Goal: Ask a question

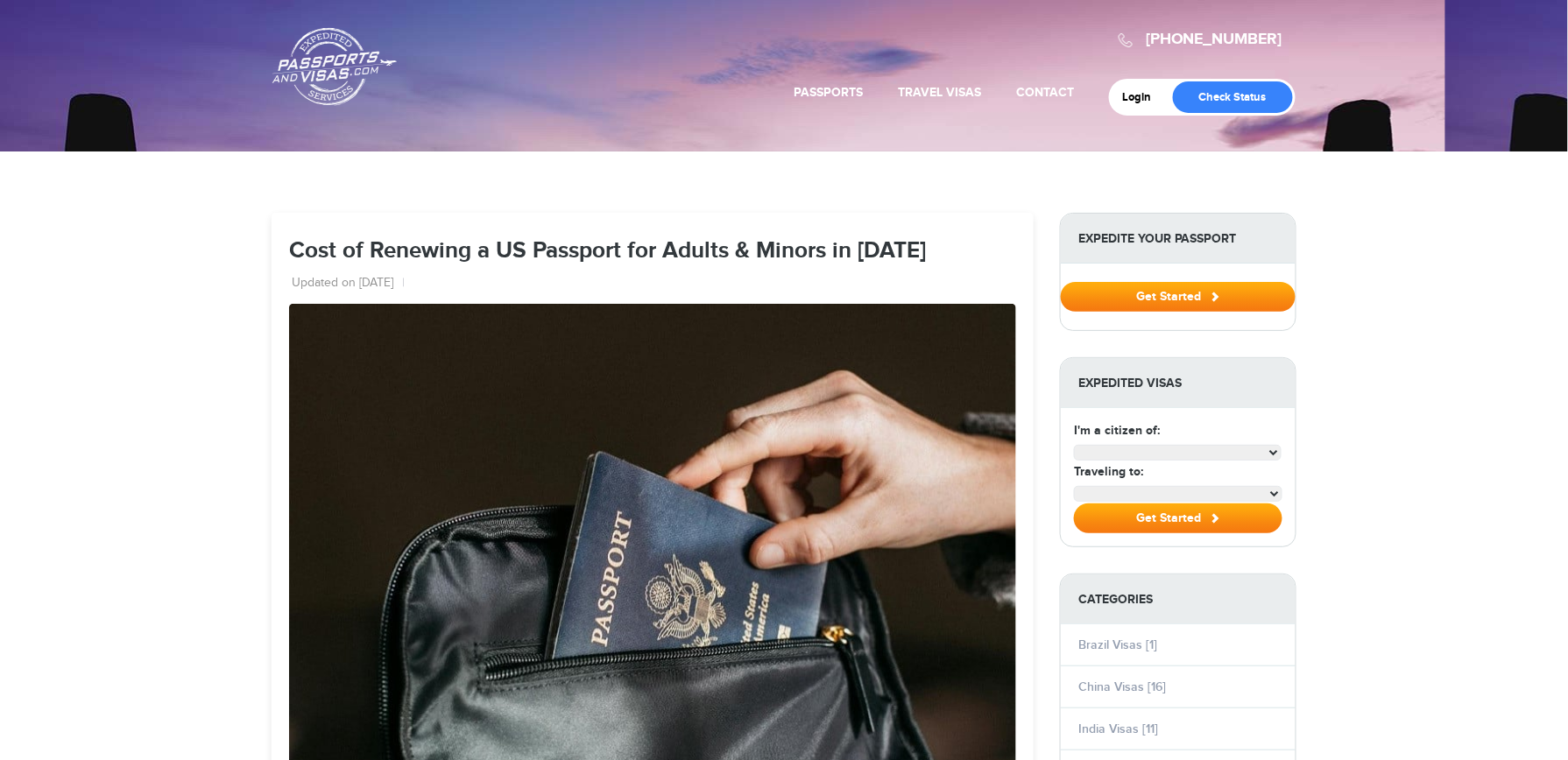
select select "**********"
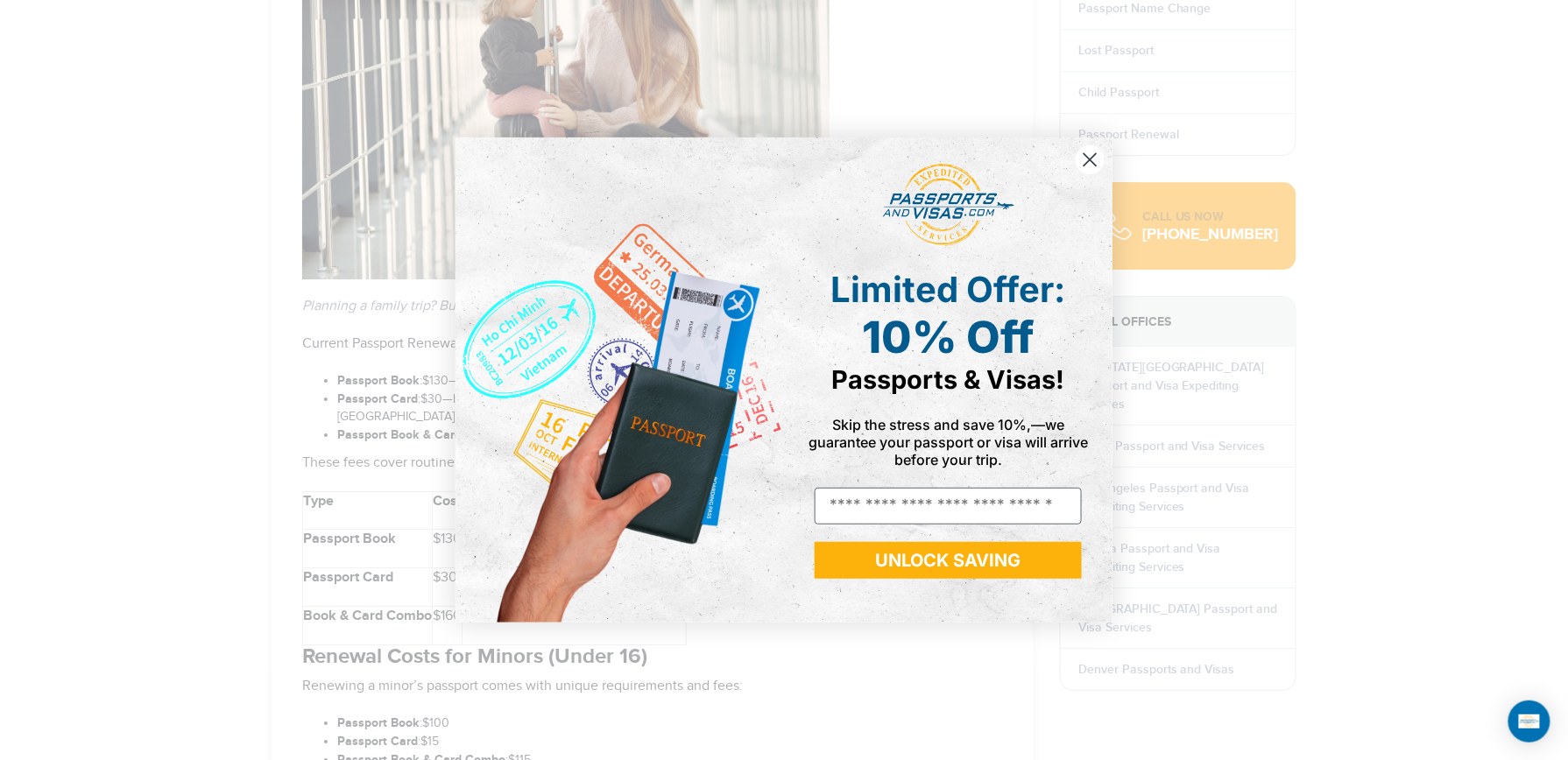
scroll to position [1896, 0]
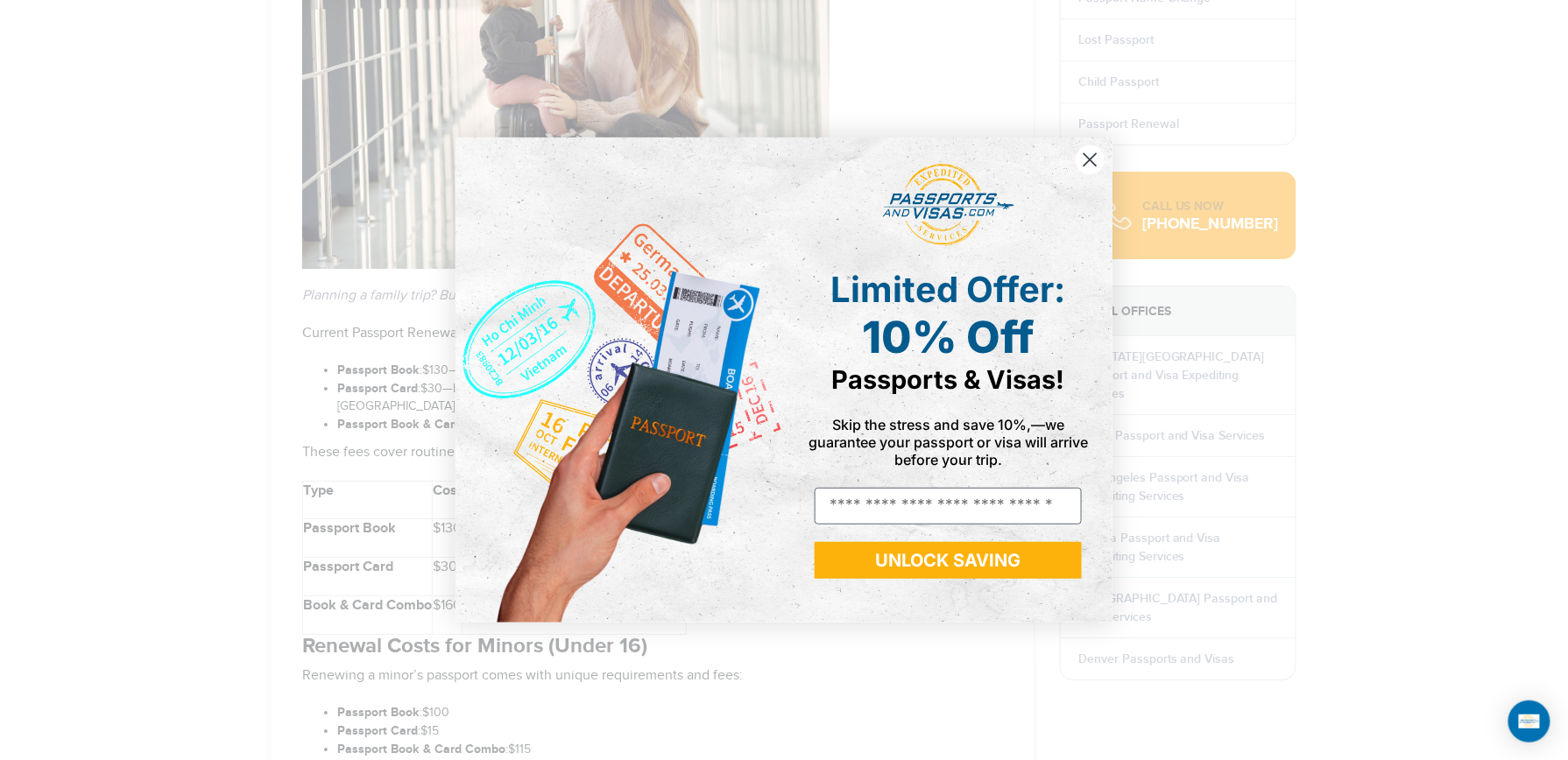
click at [1095, 172] on circle "Close dialog" at bounding box center [1090, 159] width 28 height 28
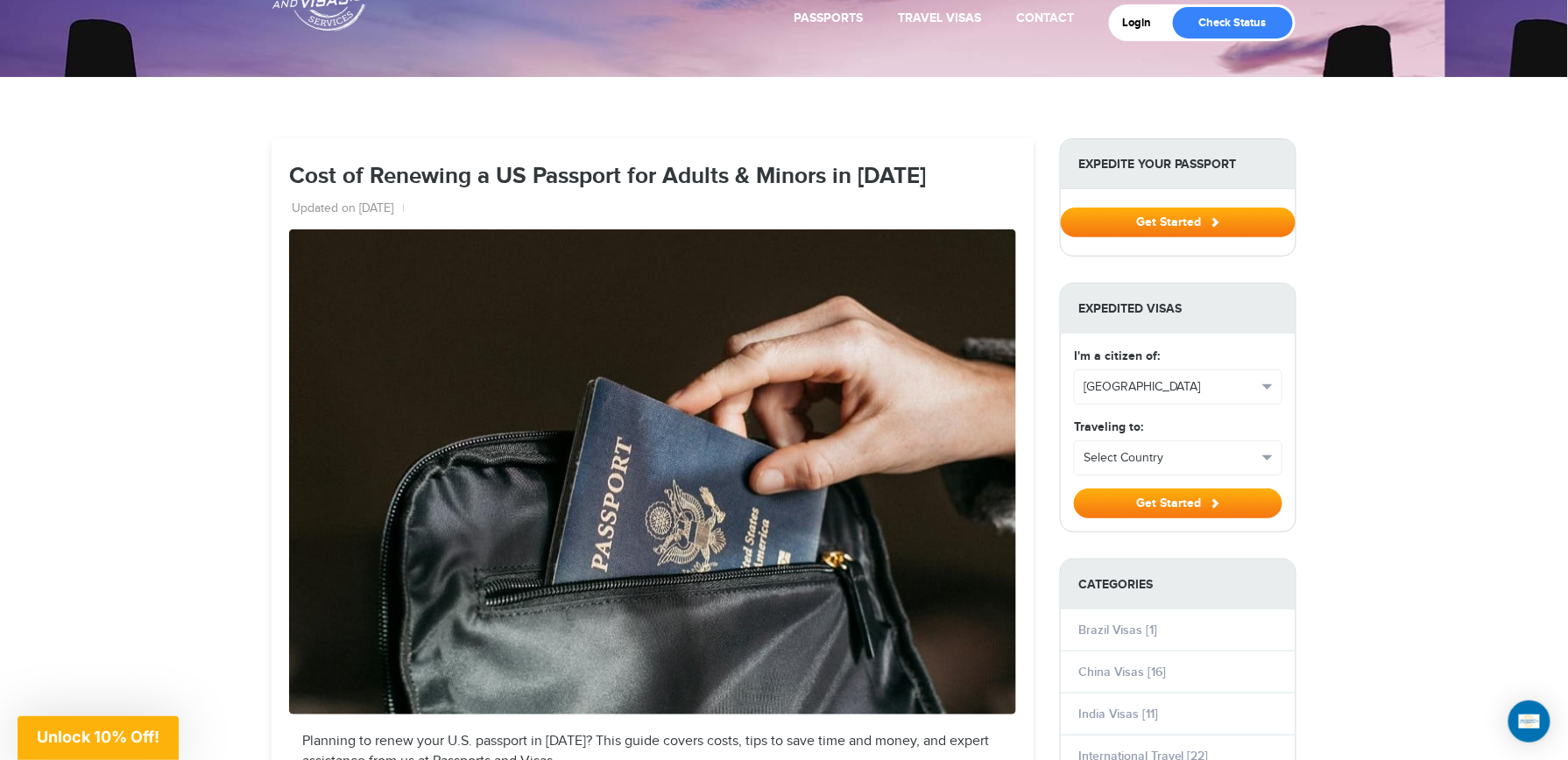
scroll to position [0, 0]
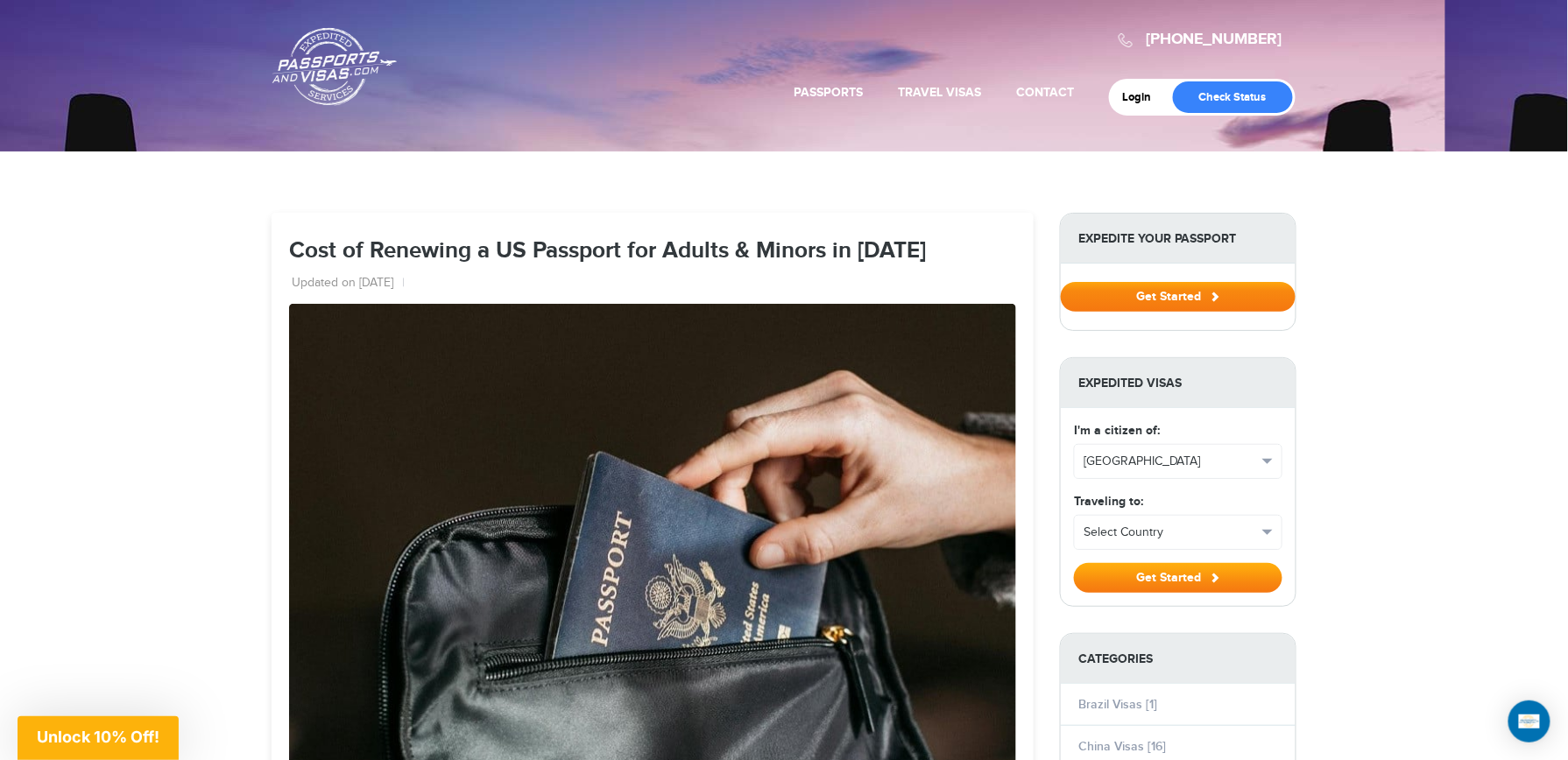
click at [1258, 303] on button "Get Started" at bounding box center [1179, 296] width 235 height 29
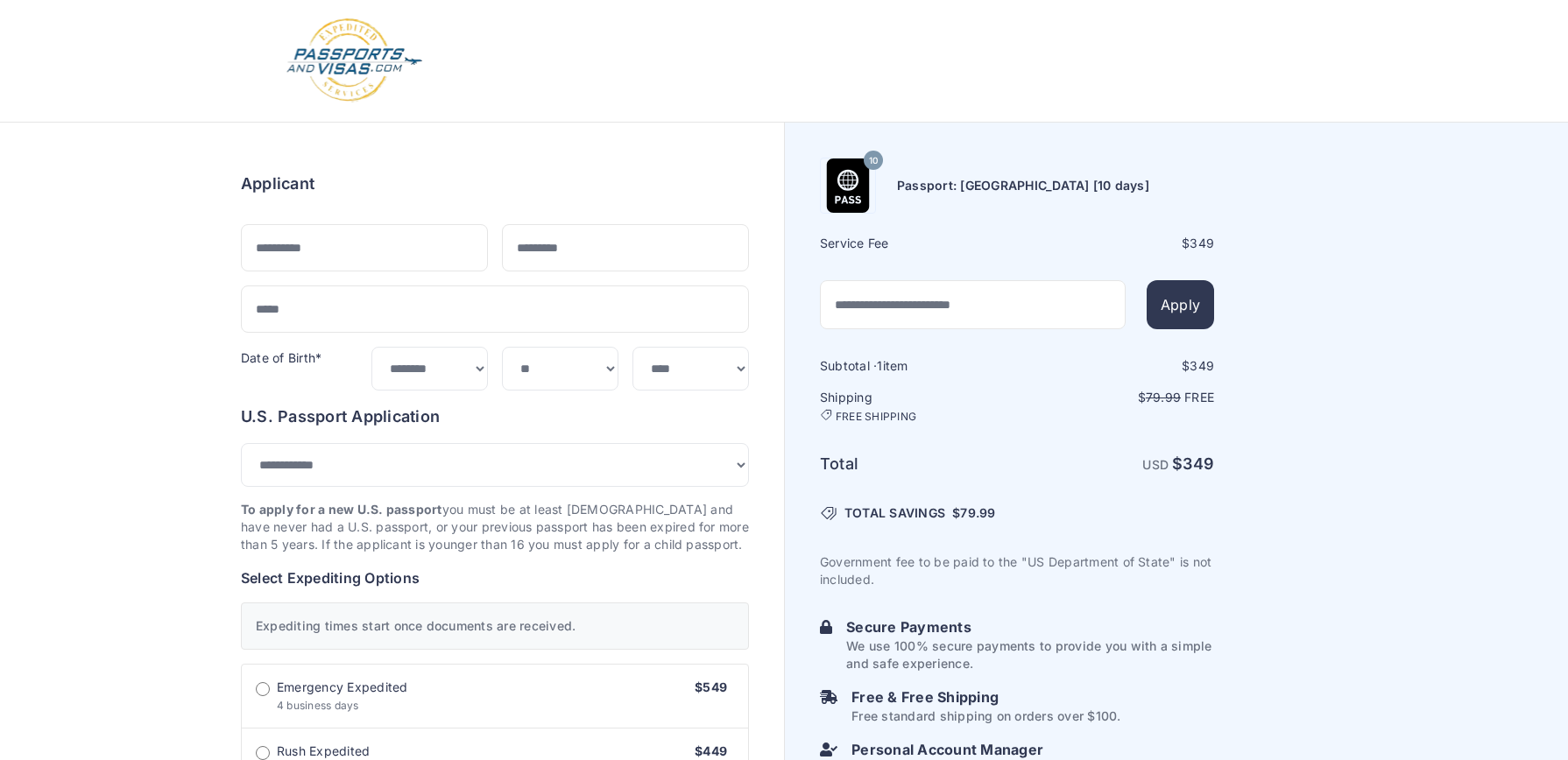
select select "***"
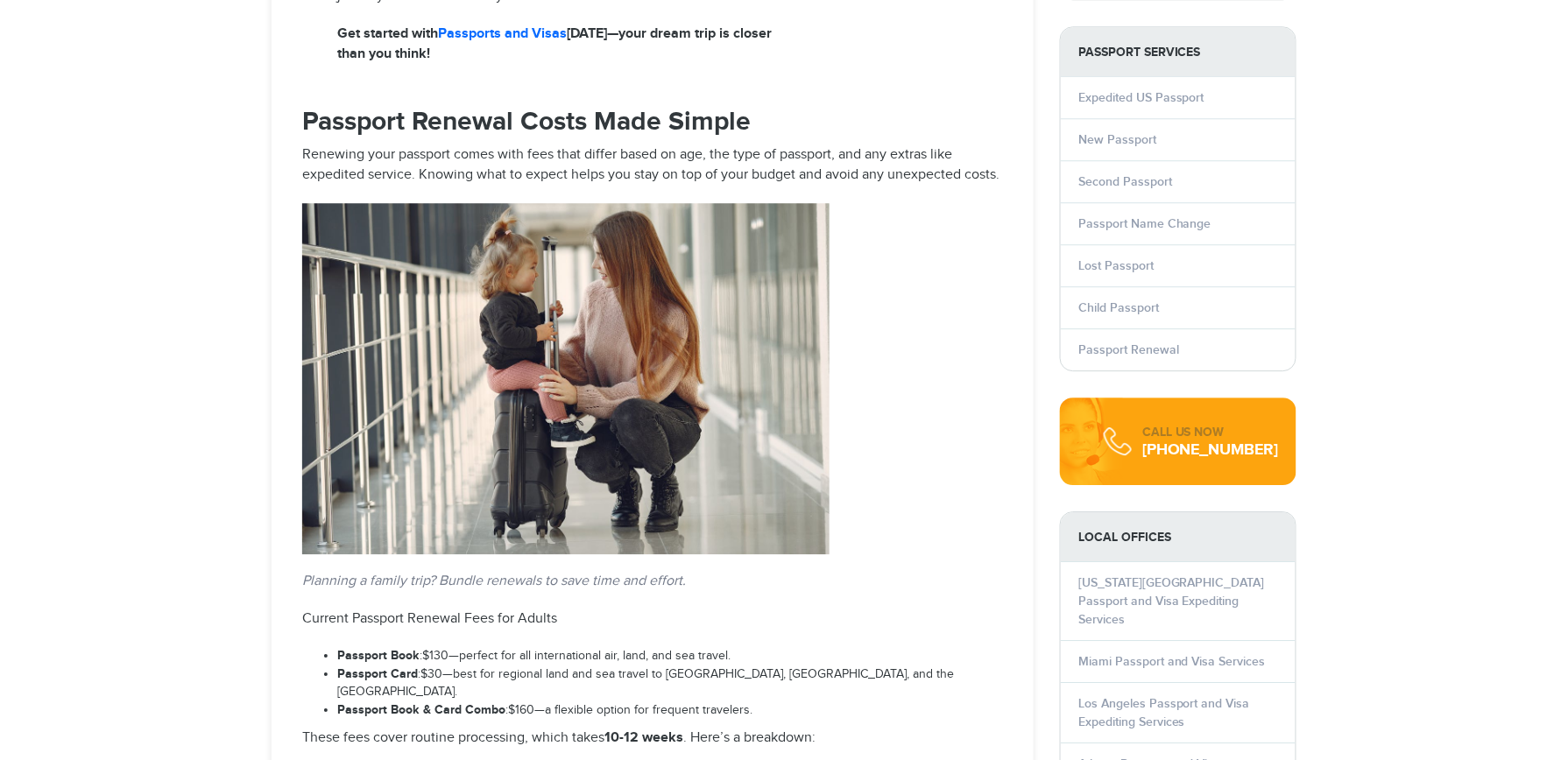
scroll to position [1678, 0]
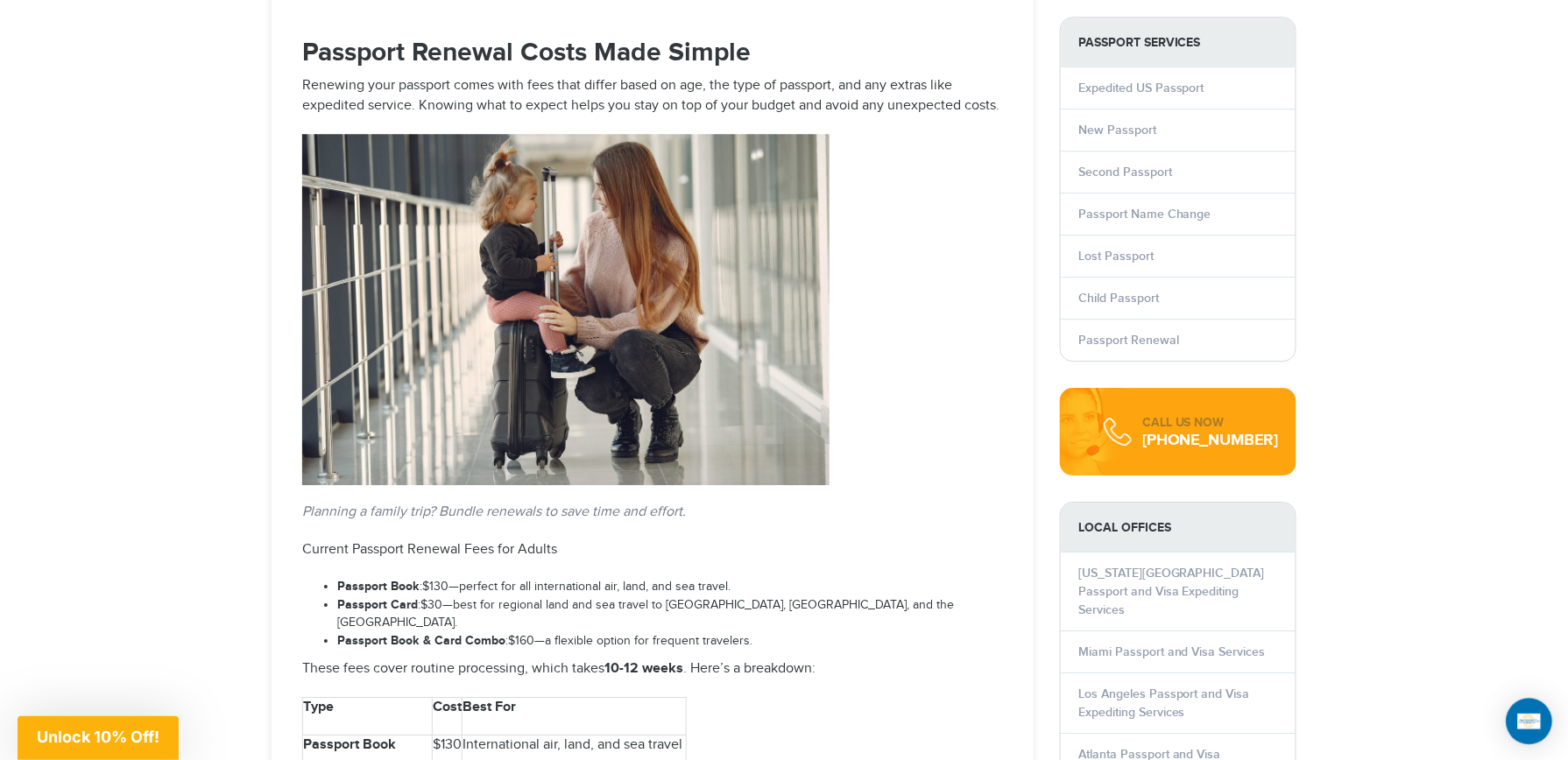
click at [1526, 718] on img "Open Intercom Messenger" at bounding box center [1530, 721] width 23 height 15
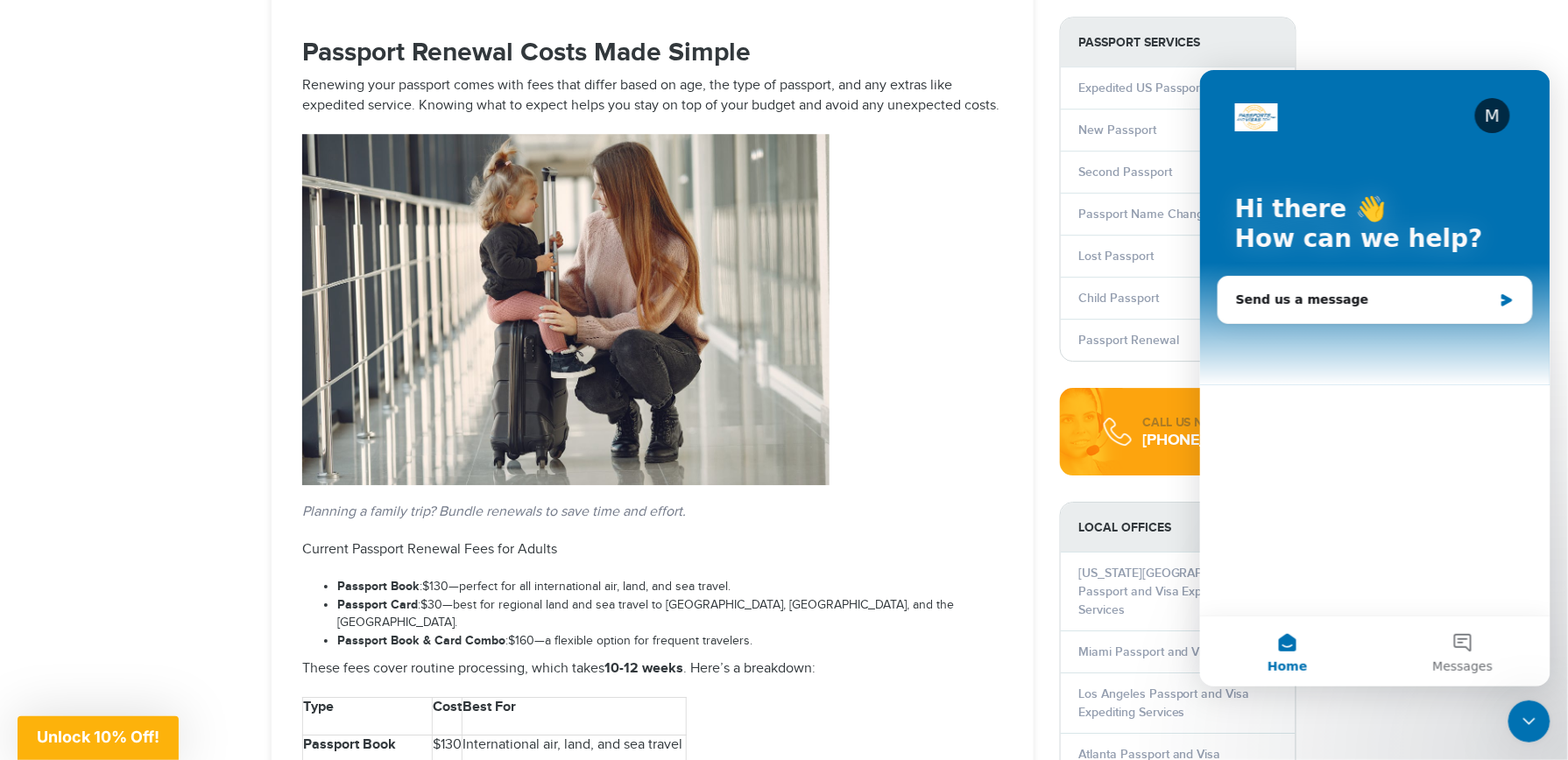
scroll to position [0, 0]
click at [1303, 299] on div "Send us a message" at bounding box center [1364, 299] width 256 height 19
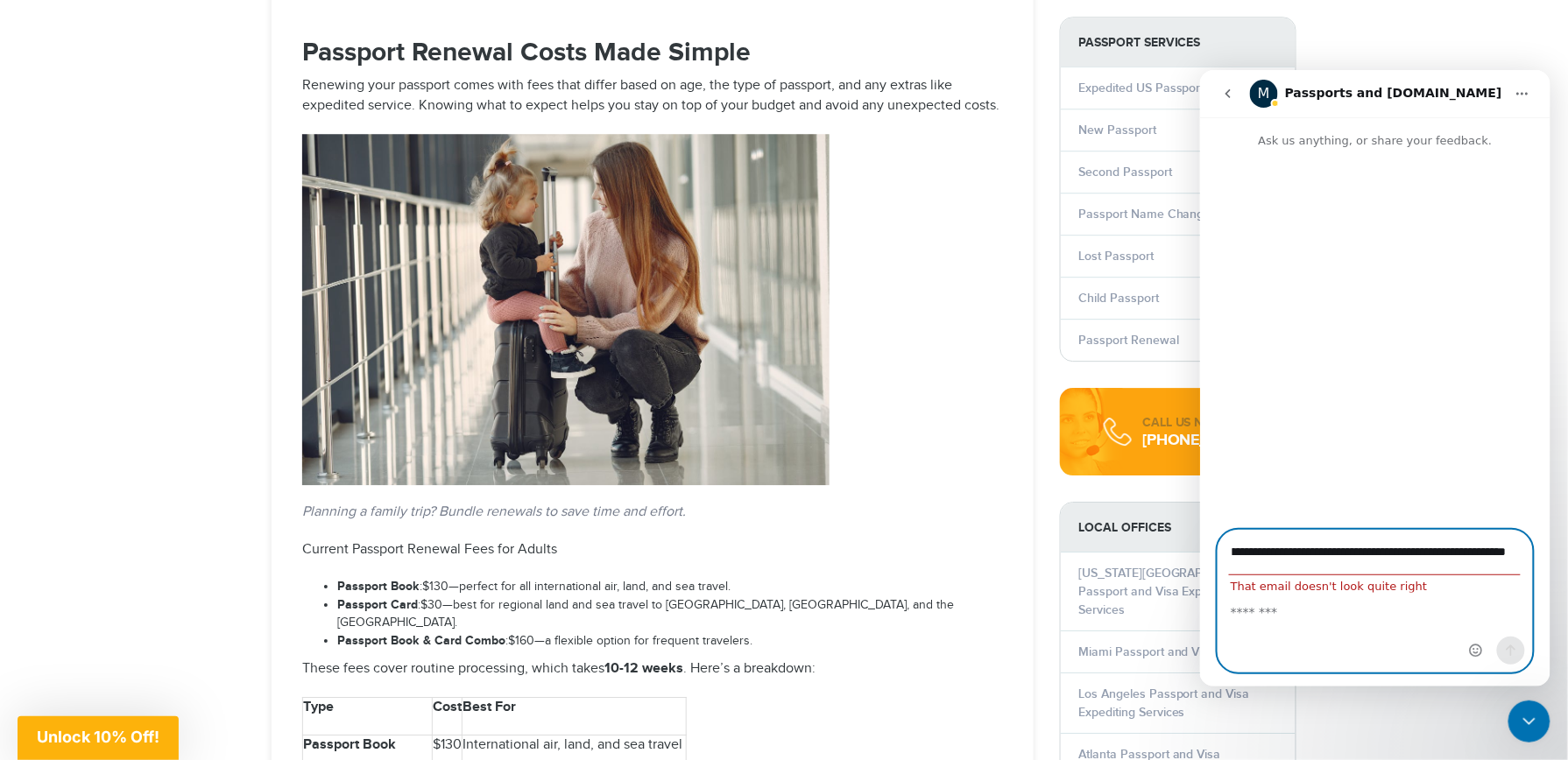
scroll to position [0, 102]
click at [1458, 638] on div "Intercom messenger" at bounding box center [1375, 631] width 313 height 79
type input "*"
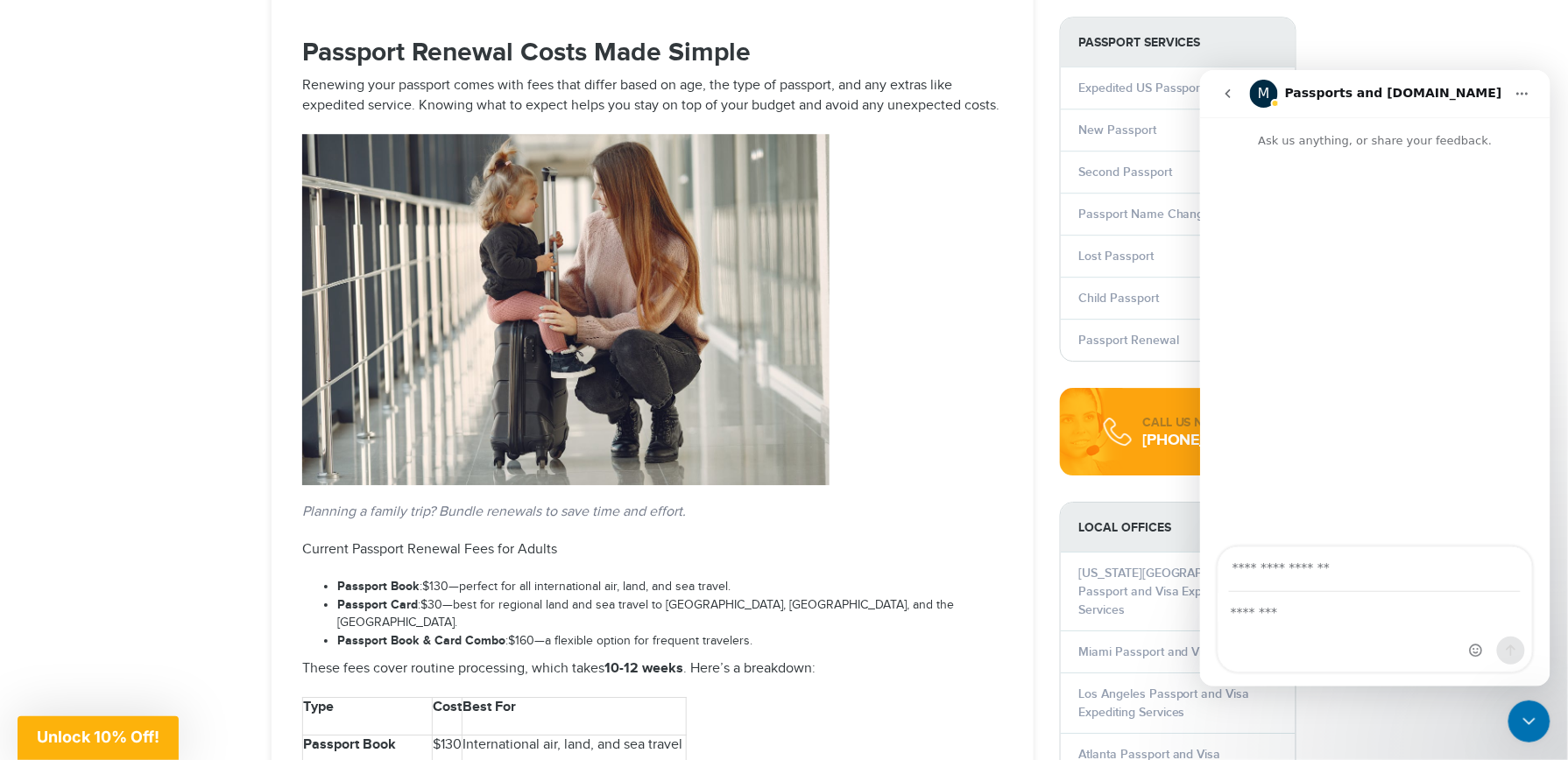
click at [1329, 627] on div "Intercom messenger" at bounding box center [1375, 631] width 313 height 79
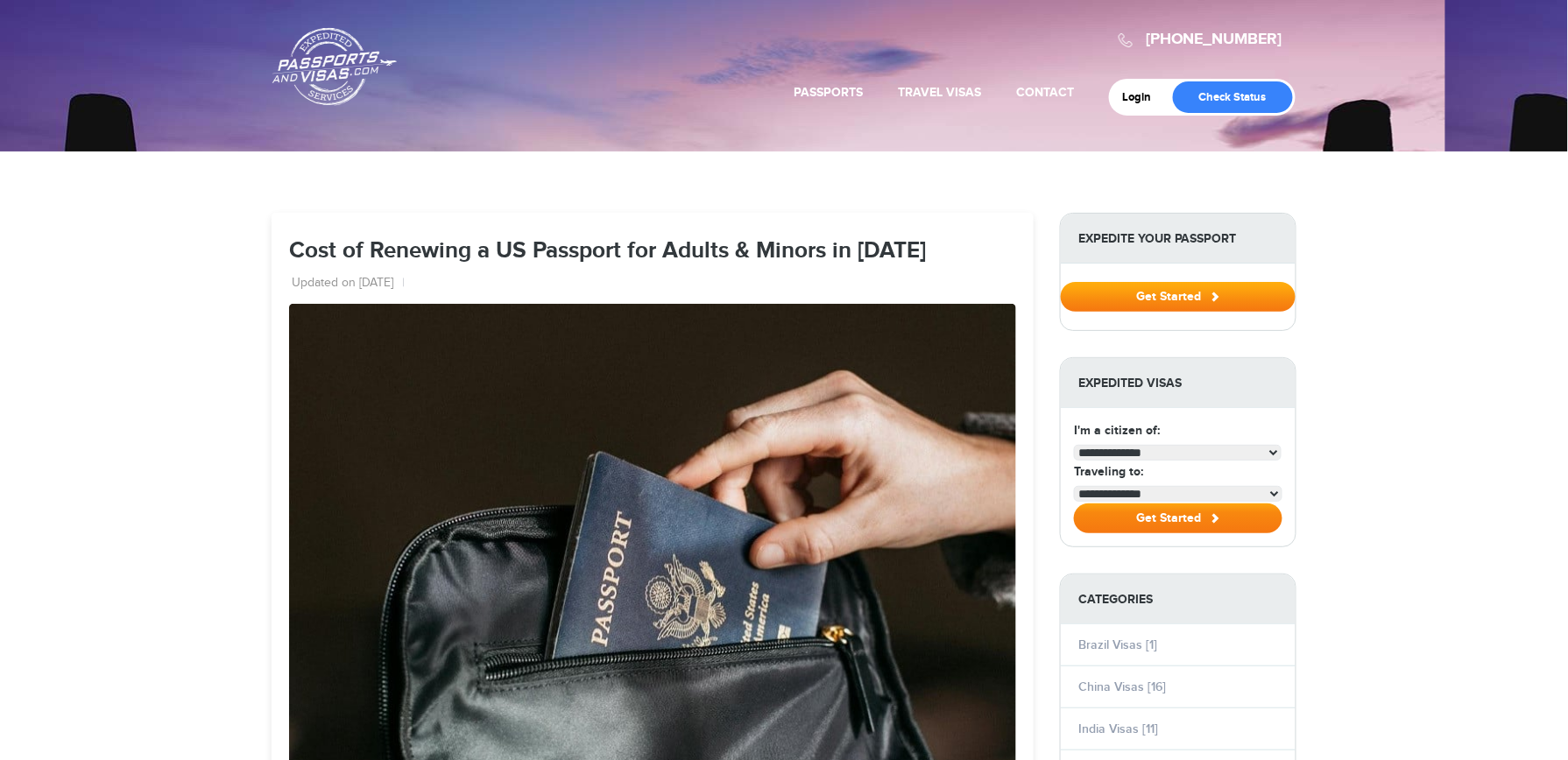
select select "**********"
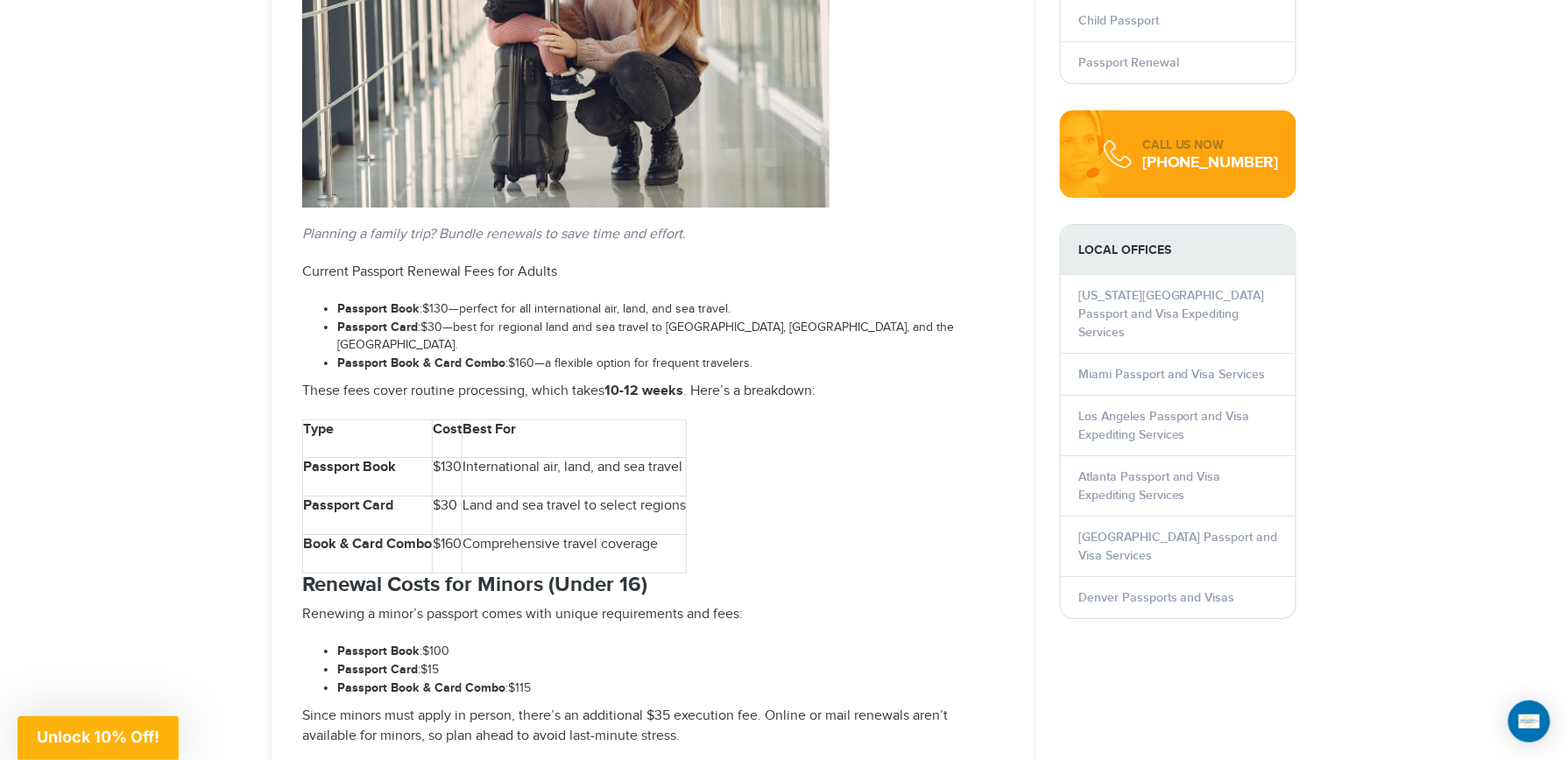
scroll to position [1960, 0]
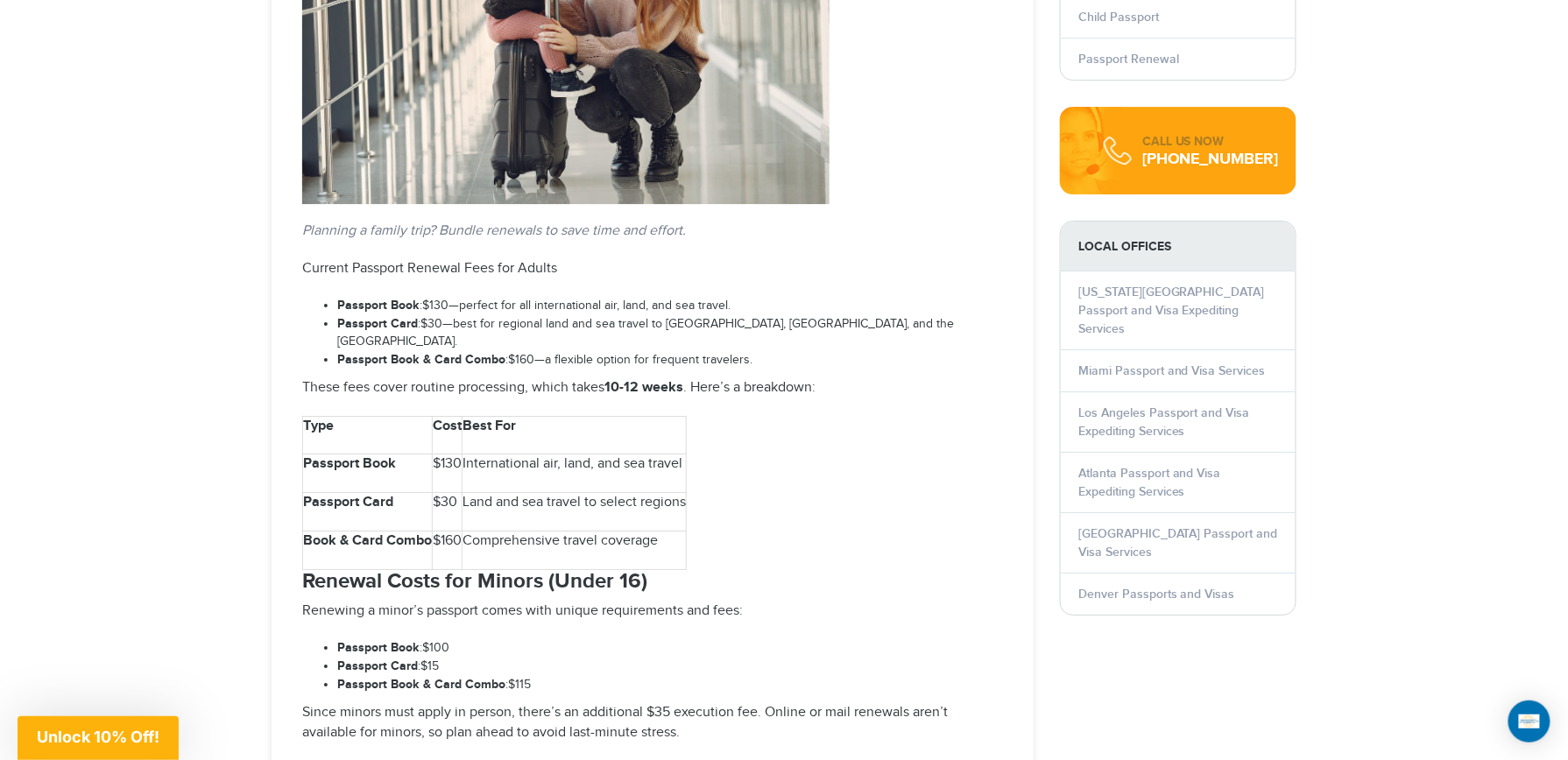
click at [1028, 669] on article "Cost of Renewing a US Passport for Adults & Minors in 2025 Updated on 06 Feb 20…" at bounding box center [653, 302] width 762 height 4098
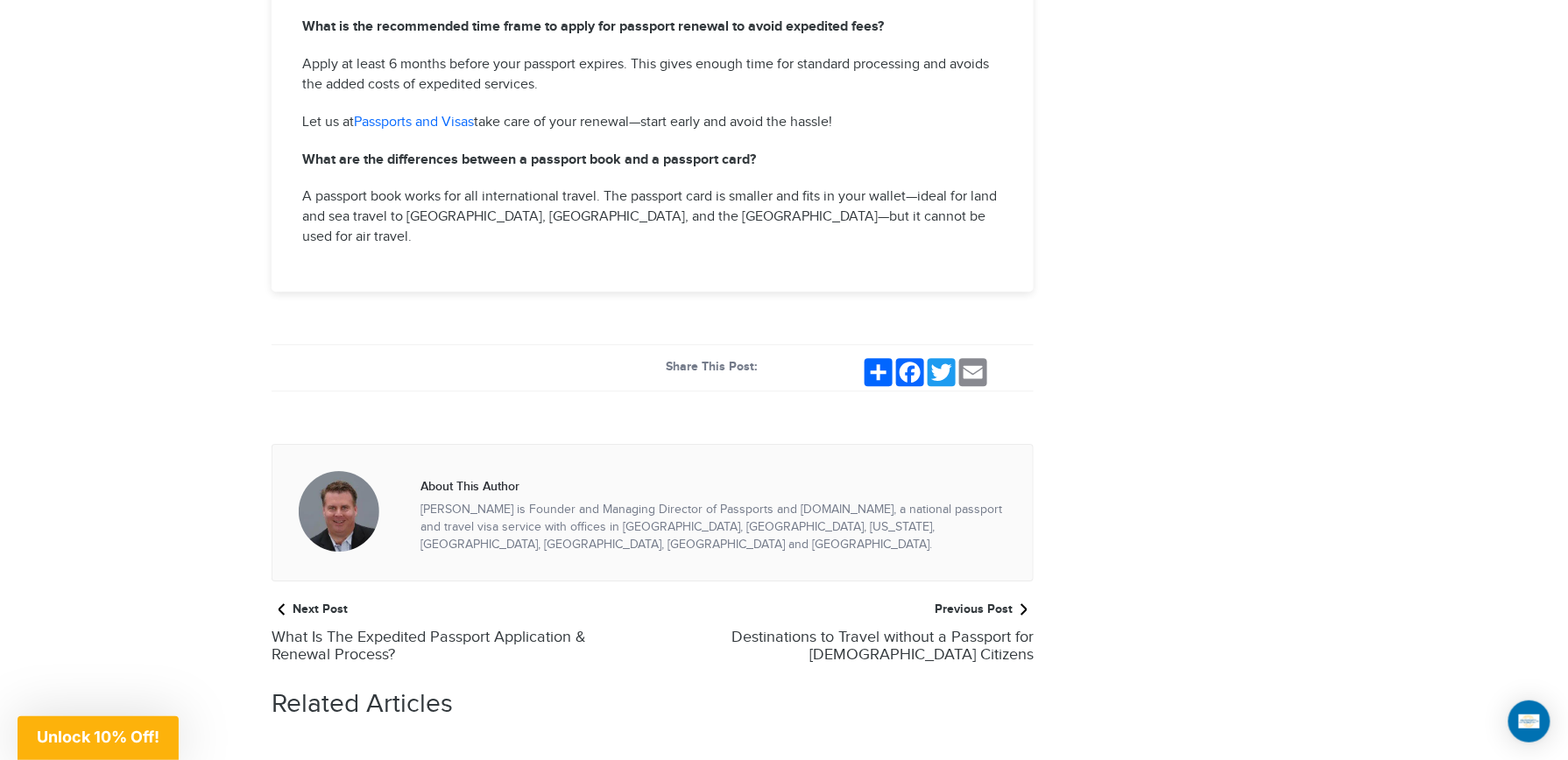
scroll to position [4039, 0]
